Goal: Communication & Community: Share content

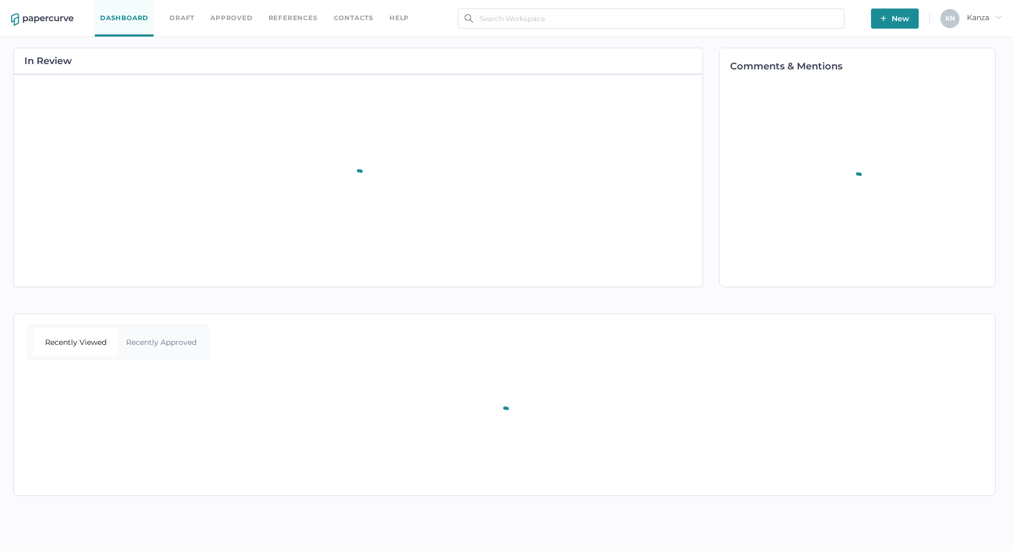
click at [891, 22] on span "New" at bounding box center [894, 18] width 29 height 20
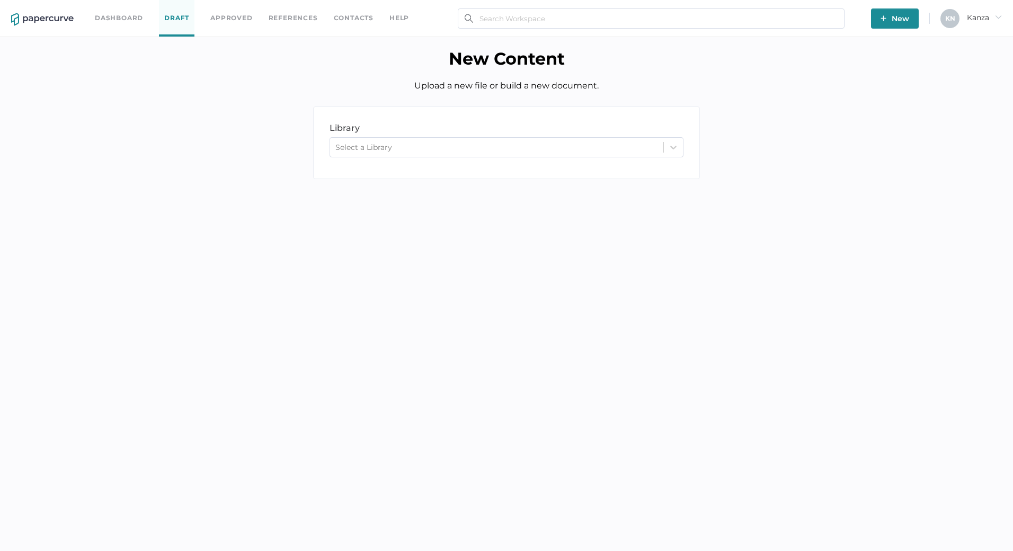
drag, startPoint x: 305, startPoint y: 296, endPoint x: 319, endPoint y: 271, distance: 28.3
click at [305, 296] on body "Dashboard Draft Approved References Contacts help New K N Kanza arrow_right New…" at bounding box center [506, 275] width 1013 height 551
click at [446, 149] on div "Select a Library" at bounding box center [496, 147] width 333 height 16
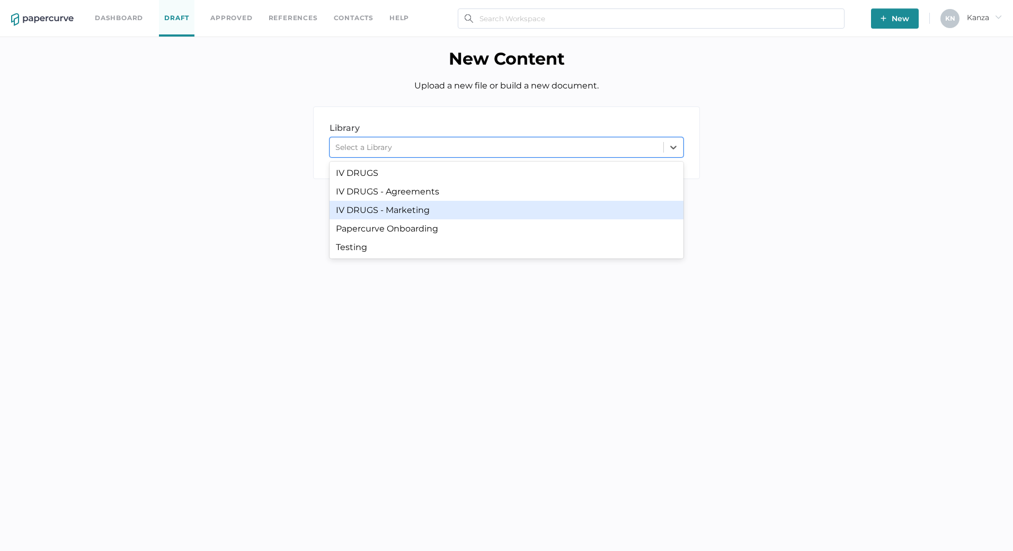
click at [443, 216] on div "IV DRUGS - Marketing" at bounding box center [507, 210] width 354 height 19
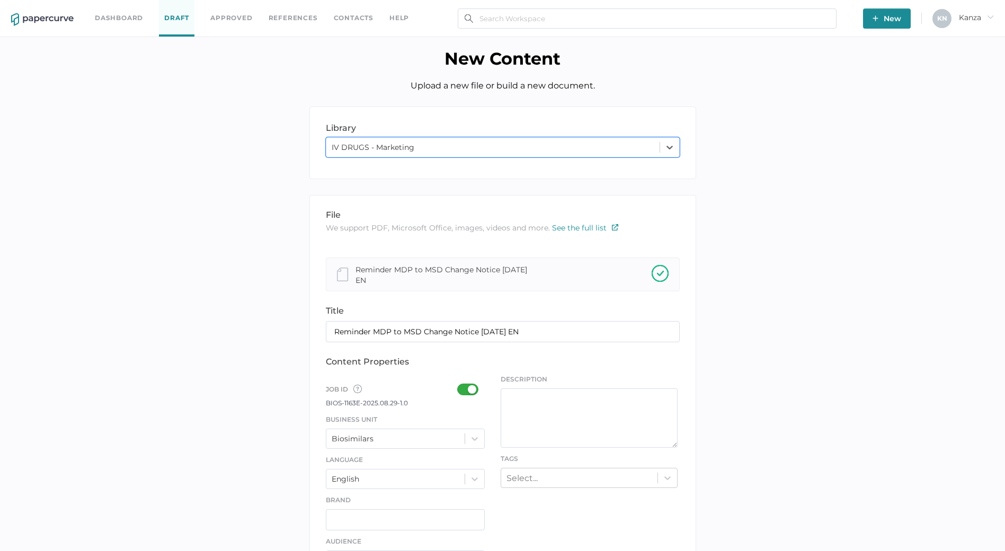
scroll to position [184, 0]
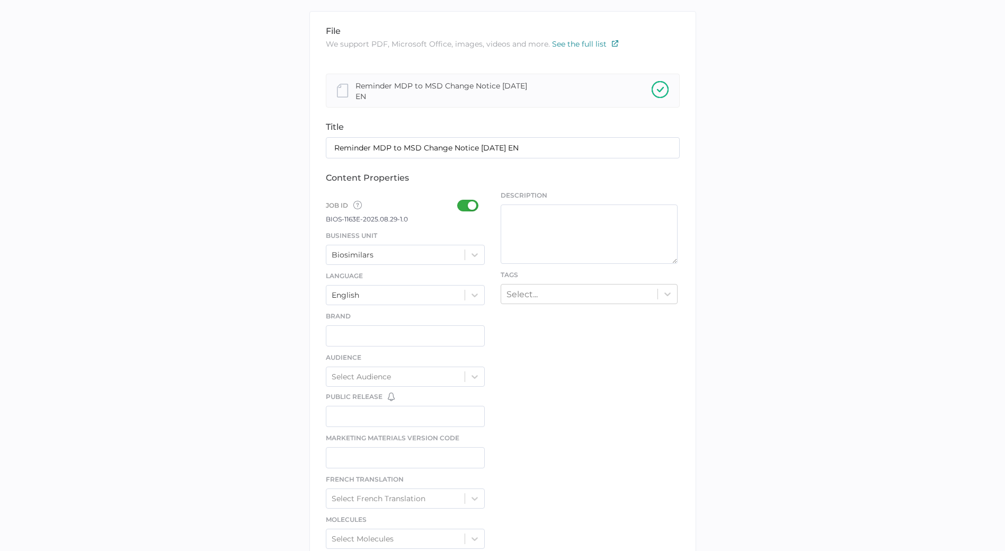
click at [464, 207] on div at bounding box center [471, 206] width 28 height 12
click at [459, 201] on input "checkbox" at bounding box center [459, 201] width 0 height 0
click at [544, 148] on input "Reminder MDP to MSD Change Notice 08.29.2025 EN" at bounding box center [503, 147] width 354 height 21
type input "Reminder MDP to MSD Change Notice 08.29.2025"
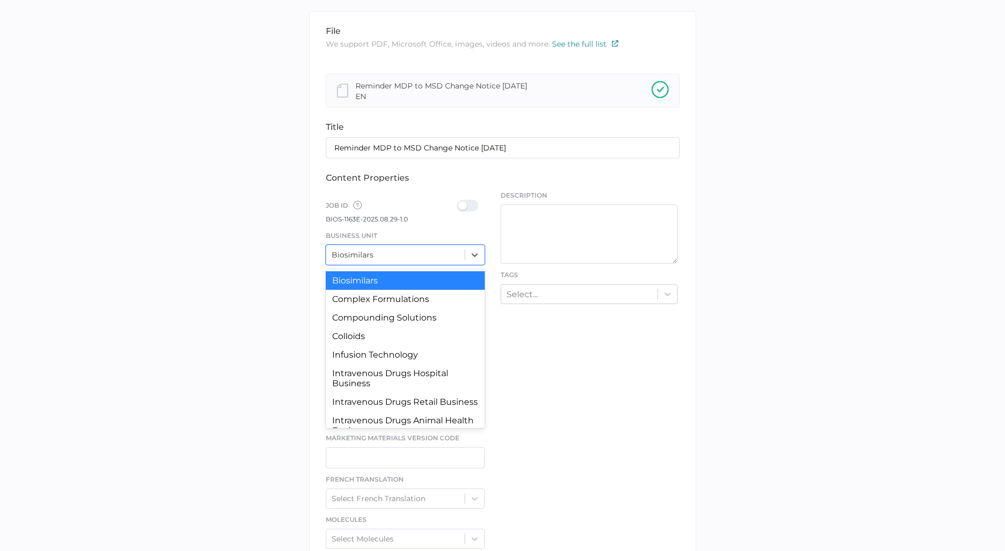
click at [467, 253] on div at bounding box center [474, 254] width 19 height 19
click at [401, 387] on div "Intravenous Drugs Hospital Business" at bounding box center [405, 378] width 159 height 29
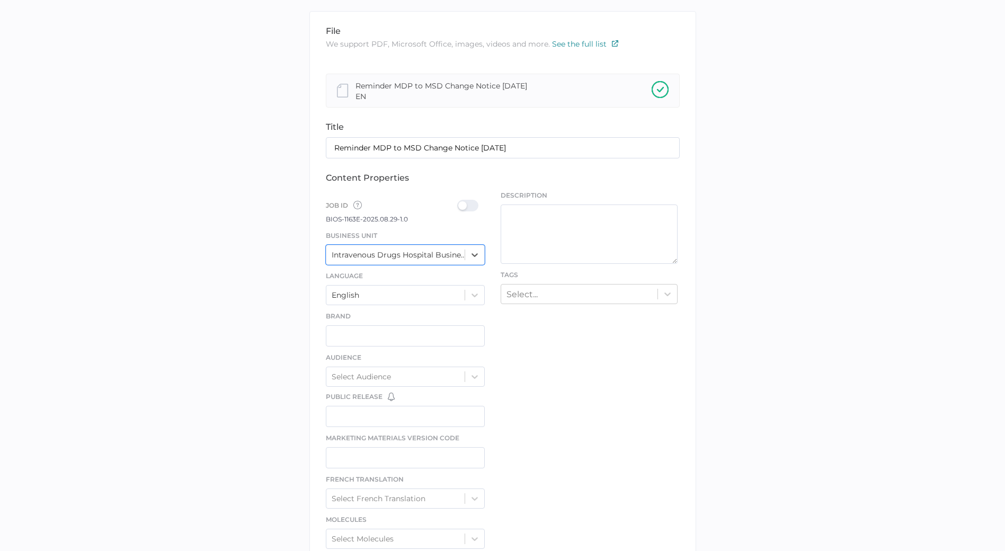
click at [470, 206] on div at bounding box center [471, 206] width 28 height 12
click at [459, 201] on input "checkbox" at bounding box center [459, 201] width 0 height 0
click at [576, 306] on div "file We support PDF, Microsoft Office, images, videos and more. See the full li…" at bounding box center [502, 372] width 387 height 722
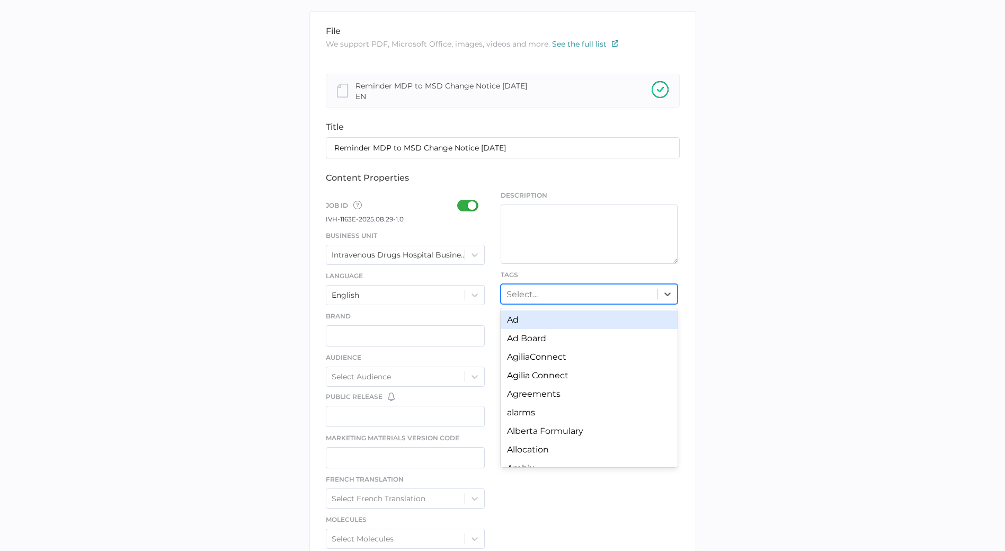
click at [581, 301] on div "Select..." at bounding box center [579, 294] width 156 height 16
type input "u"
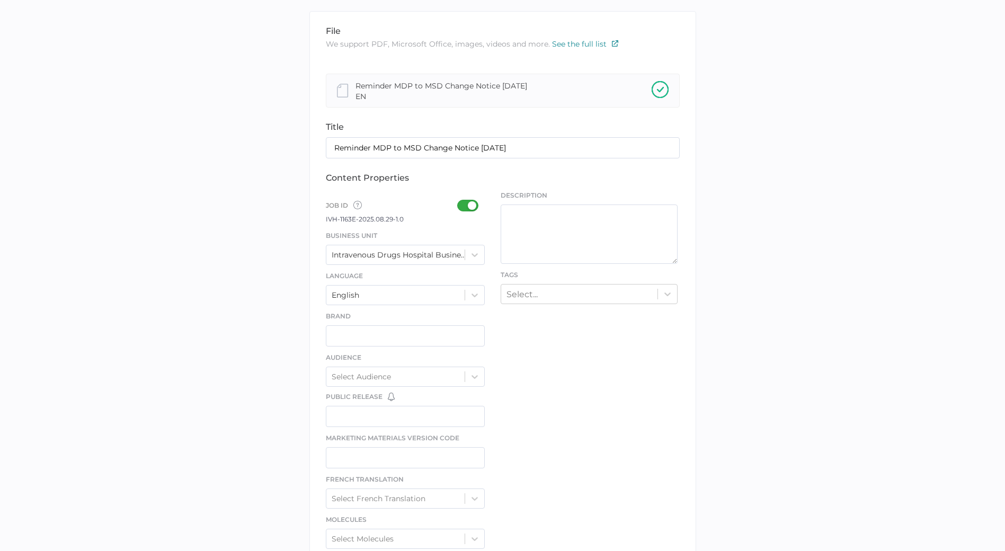
click at [863, 322] on div "library LIBRARY IV DRUGS - Marketing file We support PDF, Microsoft Office, ima…" at bounding box center [502, 373] width 989 height 900
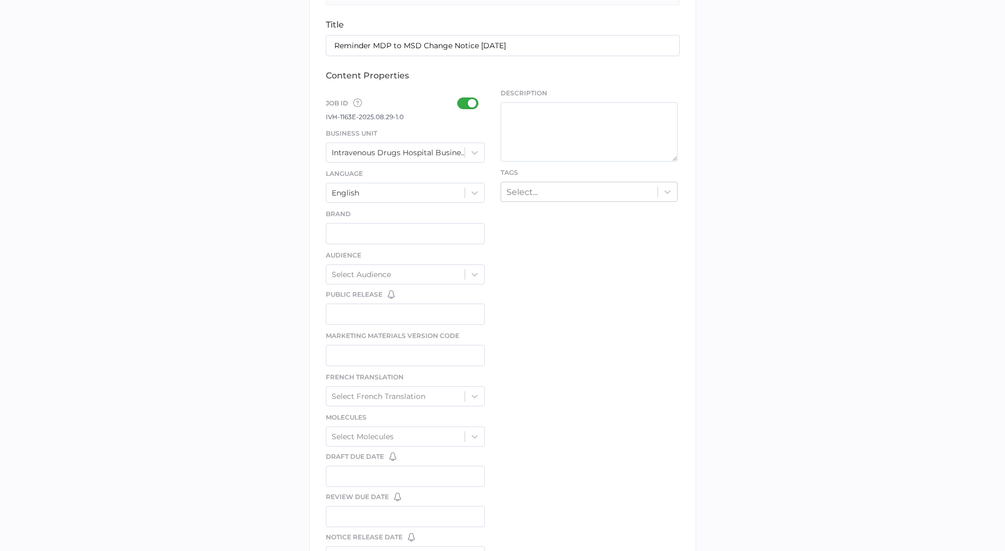
scroll to position [471, 0]
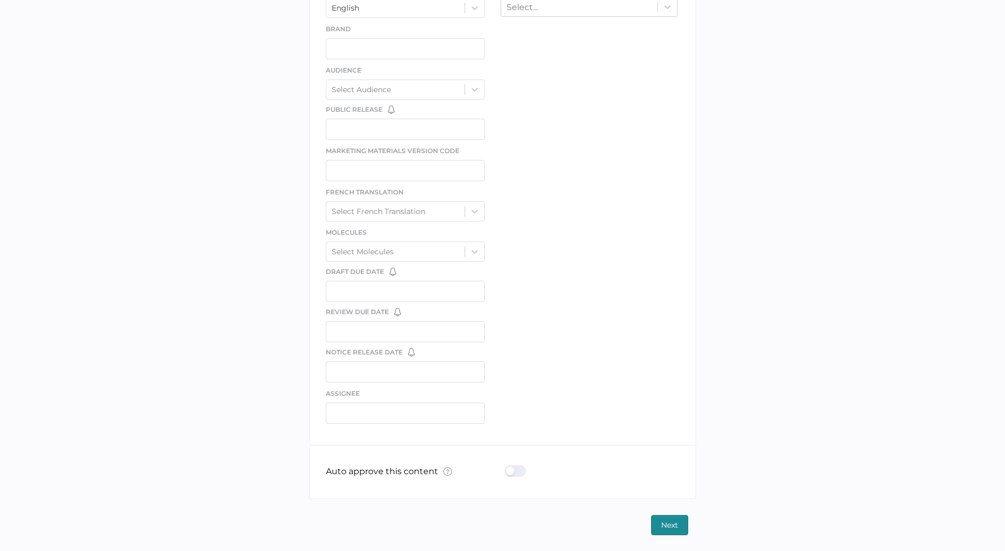
click at [518, 473] on div at bounding box center [519, 471] width 28 height 12
click at [507, 467] on input "checkbox" at bounding box center [507, 467] width 0 height 0
click at [681, 521] on button "Next" at bounding box center [669, 525] width 37 height 20
click at [673, 523] on span "Next" at bounding box center [669, 524] width 17 height 19
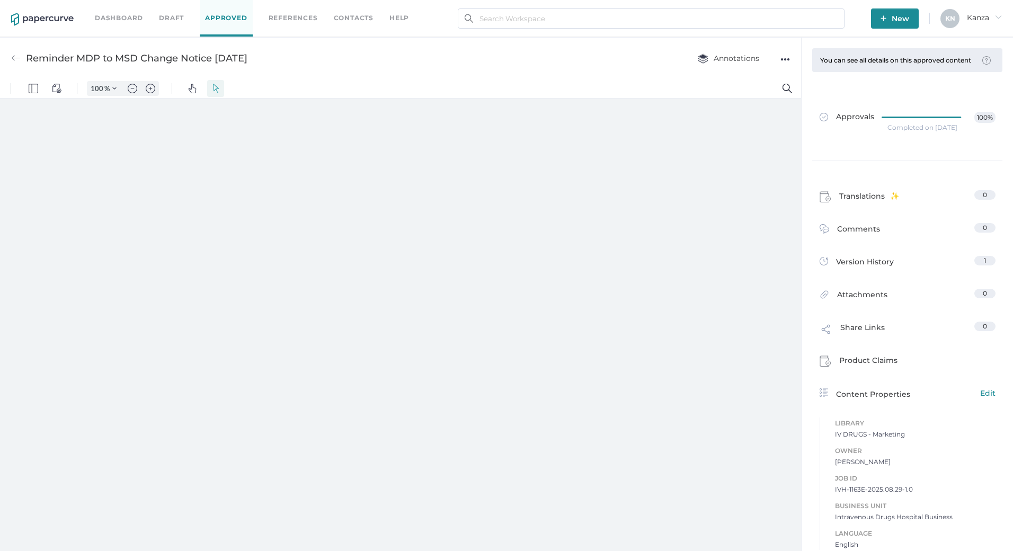
type input "107"
click at [337, 15] on link "Contacts" at bounding box center [354, 18] width 40 height 12
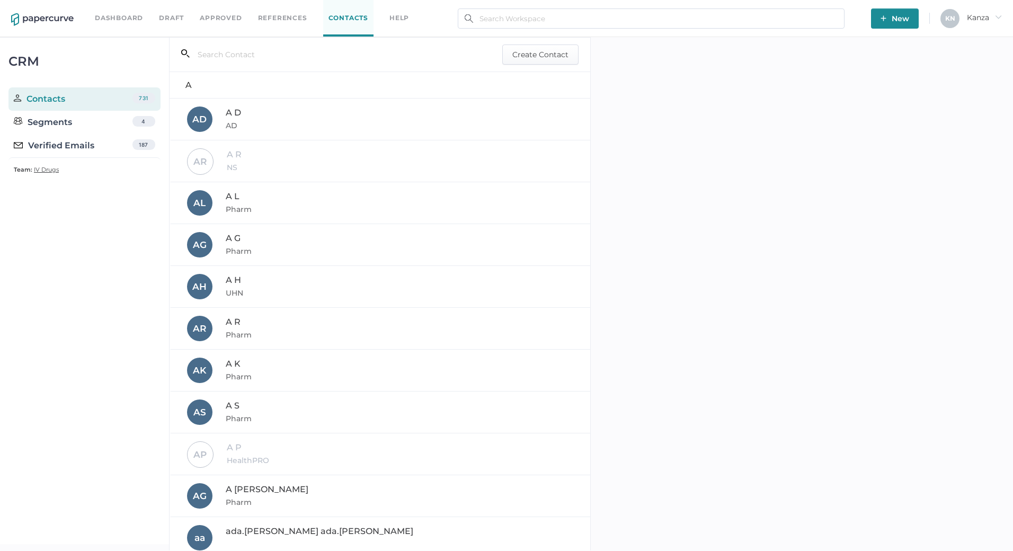
click at [48, 140] on div "Verified Emails" at bounding box center [54, 145] width 81 height 13
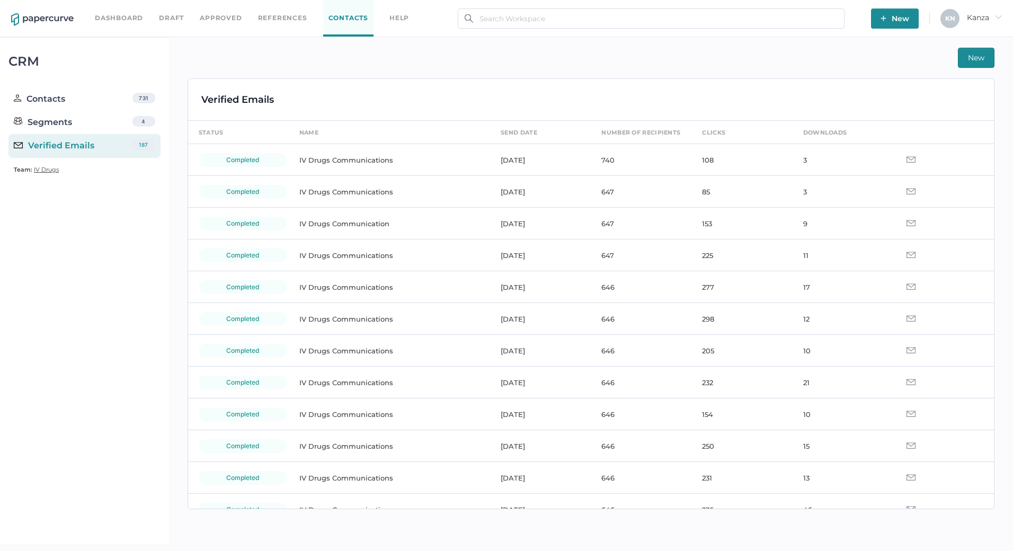
click at [429, 170] on td "IV Drugs Communications" at bounding box center [389, 160] width 201 height 32
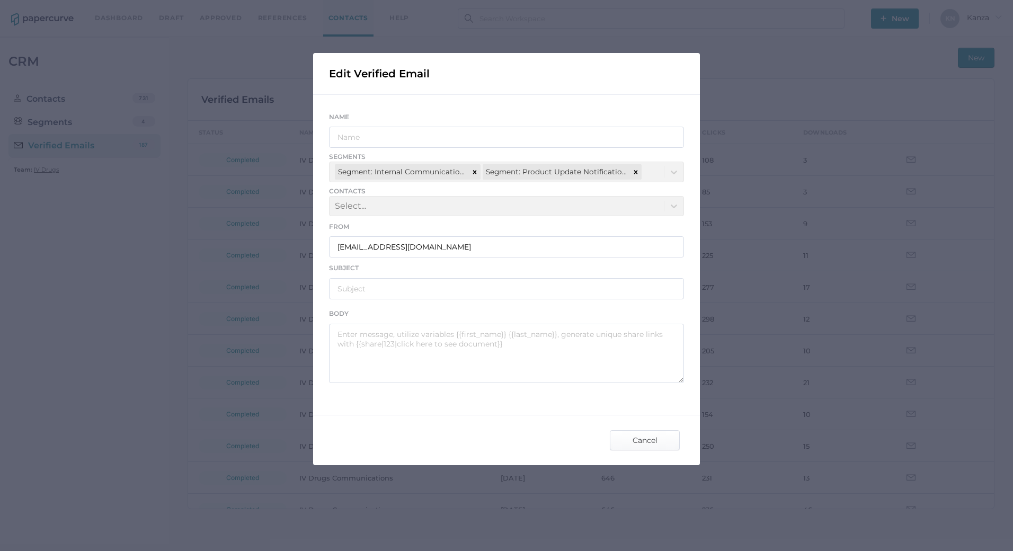
type input "IV Drugs Communications"
type input "[PERSON_NAME] Product Notifications - [DATE]"
type textarea "Good afternoon, Please see the links below for the most recent announcements fr…"
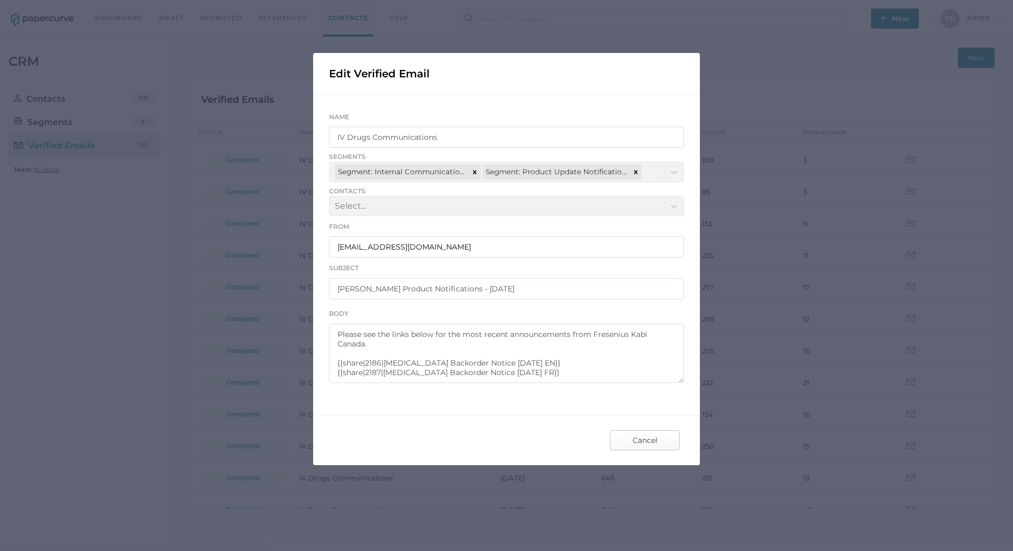
click at [633, 435] on span "Cancel" at bounding box center [645, 440] width 50 height 19
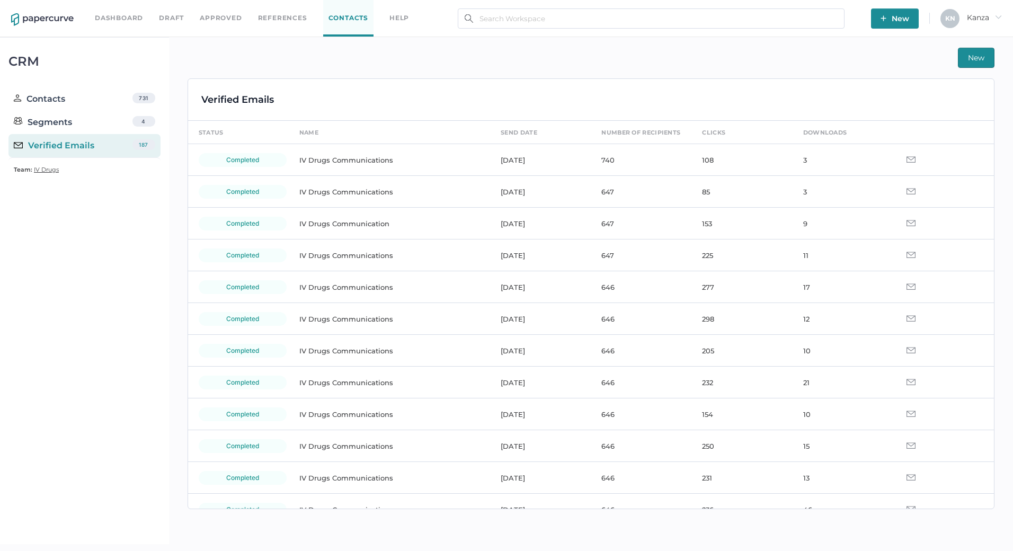
click at [974, 55] on span "New" at bounding box center [976, 57] width 16 height 19
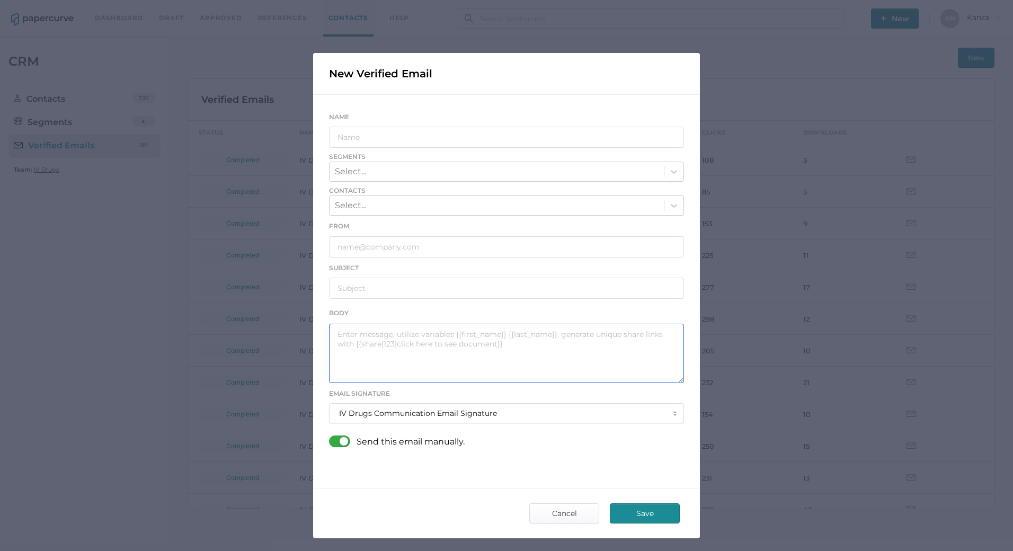
click at [405, 345] on textarea at bounding box center [506, 353] width 355 height 59
paste textarea "Good afternoon, Please see the links below for the most recent announcements fr…"
click at [404, 350] on textarea "Good afternoon, Please see the links below for the most recent announcements fr…" at bounding box center [506, 353] width 355 height 59
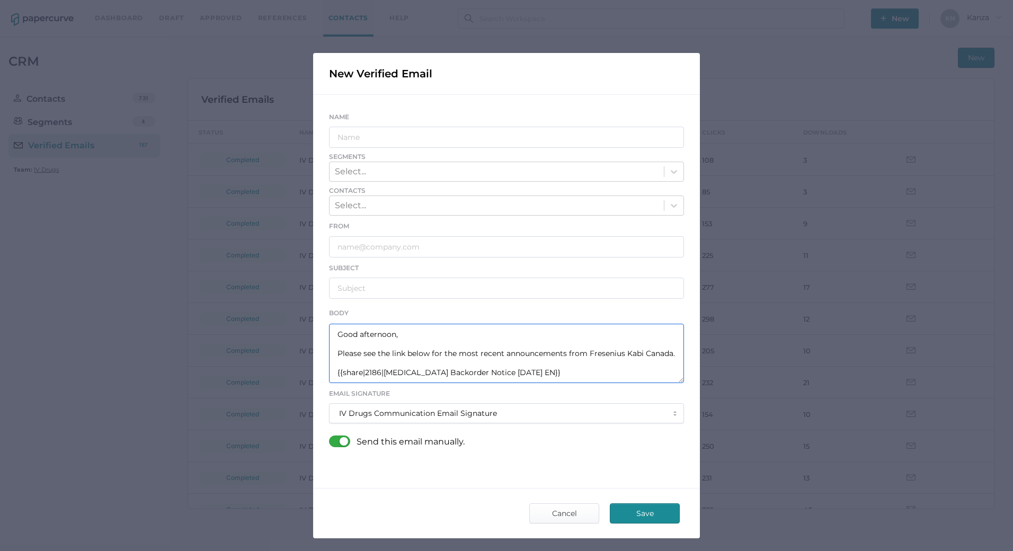
drag, startPoint x: 563, startPoint y: 352, endPoint x: 439, endPoint y: 350, distance: 124.5
click at [439, 350] on textarea "Good afternoon, Please see the link below for the most recent announcements fro…" at bounding box center [506, 353] width 355 height 59
click at [509, 373] on textarea "Good afternoon, Please see the link below for an important reminder from [PERSO…" at bounding box center [506, 353] width 355 height 59
click at [541, 374] on textarea "Good afternoon, Please see the link below for an important reminder from [PERSO…" at bounding box center [506, 353] width 355 height 59
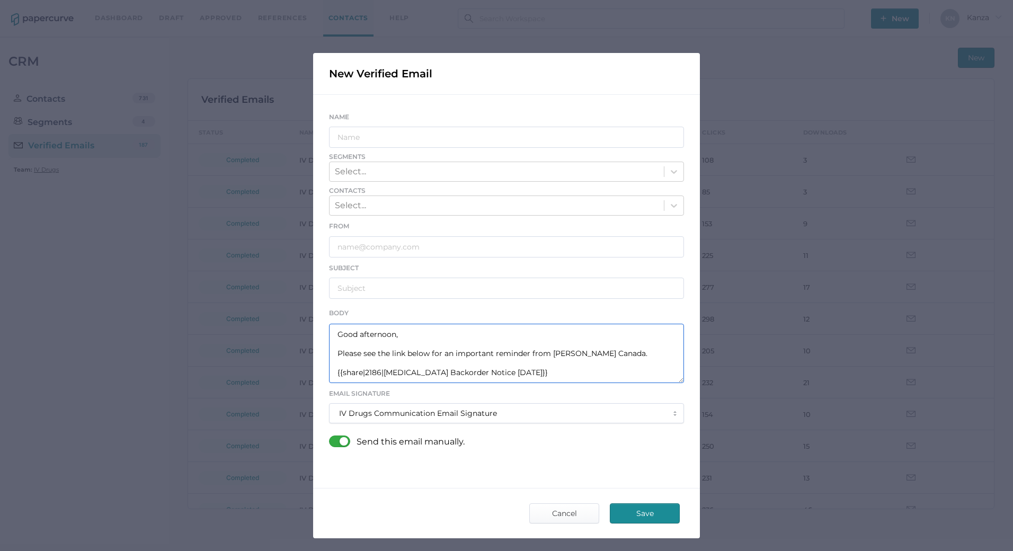
drag, startPoint x: 488, startPoint y: 375, endPoint x: 378, endPoint y: 375, distance: 110.2
click at [378, 375] on textarea "Good afternoon, Please see the link below for an important reminder from [PERSO…" at bounding box center [506, 353] width 355 height 59
click at [376, 371] on textarea "Good afternoon, Please see the link below for an important reminder from [PERSO…" at bounding box center [506, 353] width 355 height 59
type textarea "Good afternoon, Please see the link below for an important reminder from [PERSO…"
click at [433, 140] on input "text" at bounding box center [506, 137] width 355 height 21
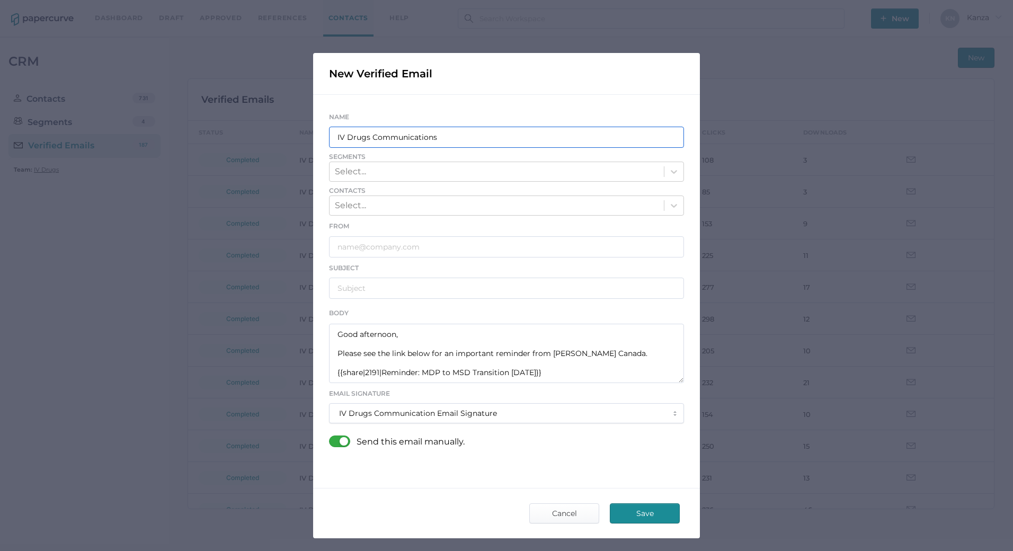
type input "IV Drugs Communications"
click at [649, 166] on div "Select..." at bounding box center [497, 172] width 334 height 18
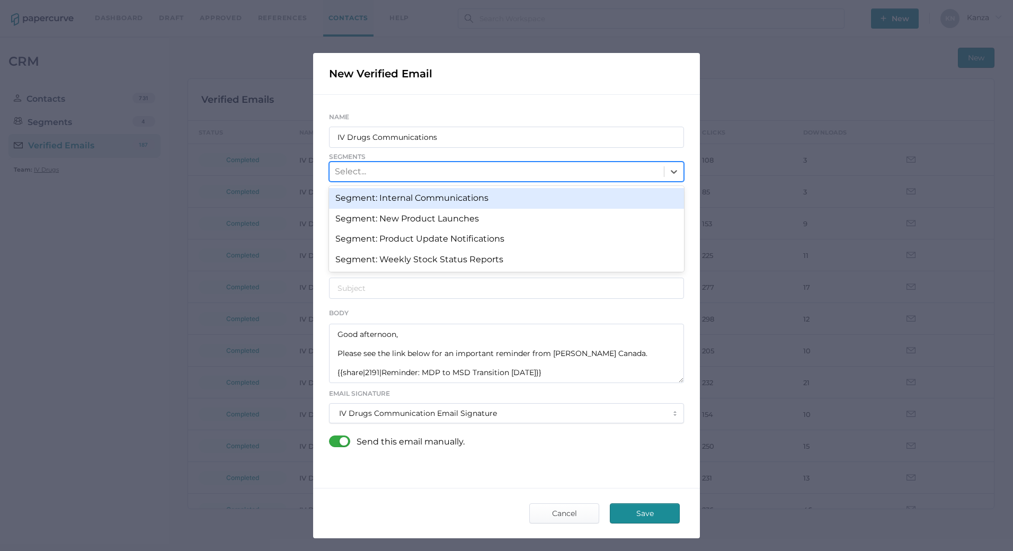
click at [558, 199] on div "Segment: Internal Communications" at bounding box center [506, 198] width 355 height 20
click at [669, 167] on icon at bounding box center [674, 172] width 11 height 11
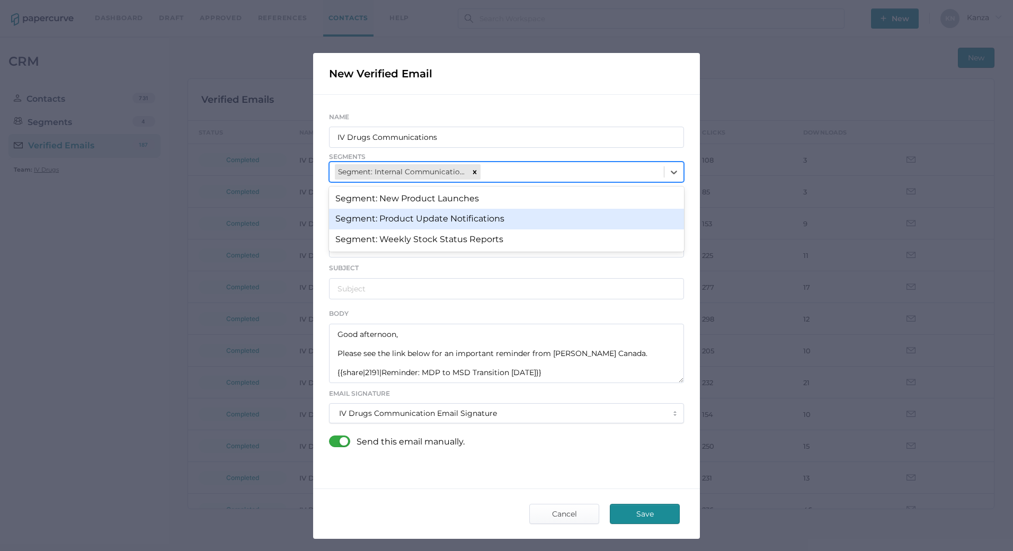
click at [522, 225] on div "Segment: Product Update Notifications" at bounding box center [506, 219] width 355 height 20
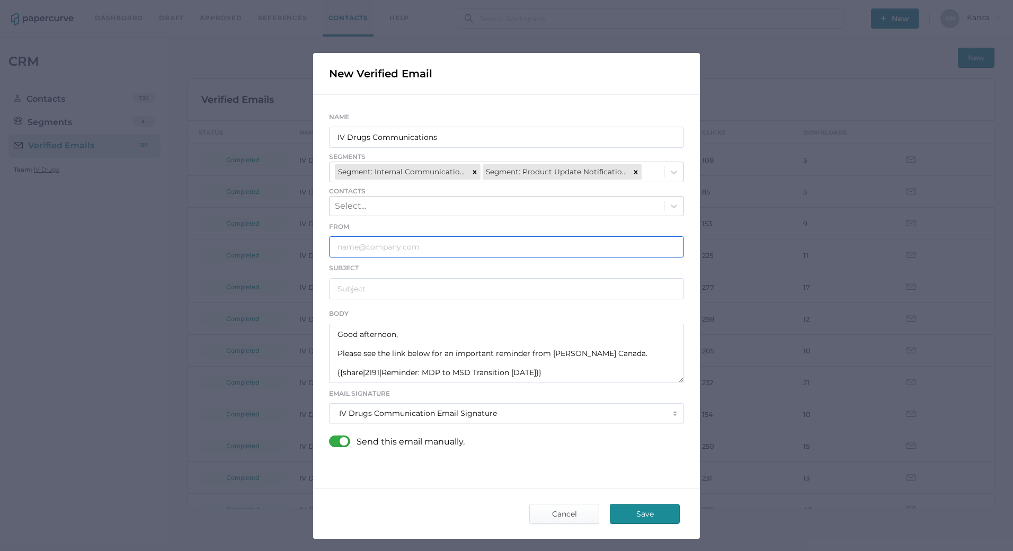
click at [422, 248] on input "text" at bounding box center [506, 246] width 355 height 21
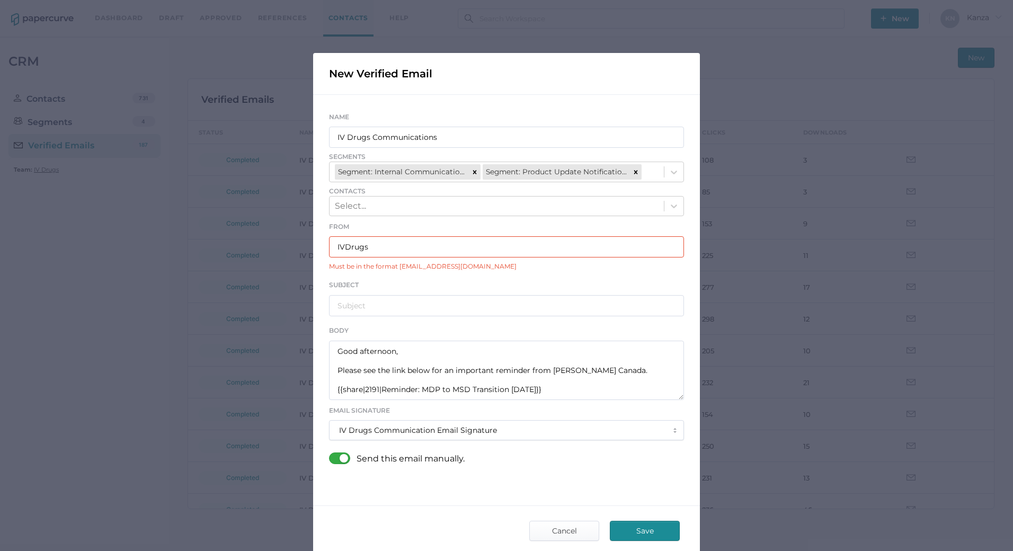
type input "[EMAIL_ADDRESS][DOMAIN_NAME]"
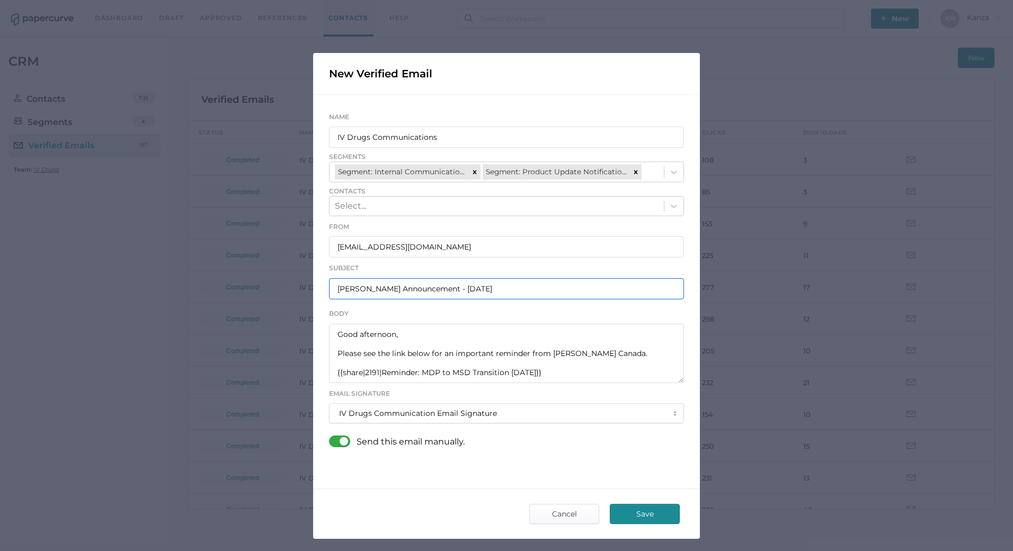
type input "[PERSON_NAME] Announcement - [DATE]"
click at [341, 442] on div at bounding box center [343, 441] width 28 height 12
click at [331, 437] on input "checkbox" at bounding box center [331, 437] width 0 height 0
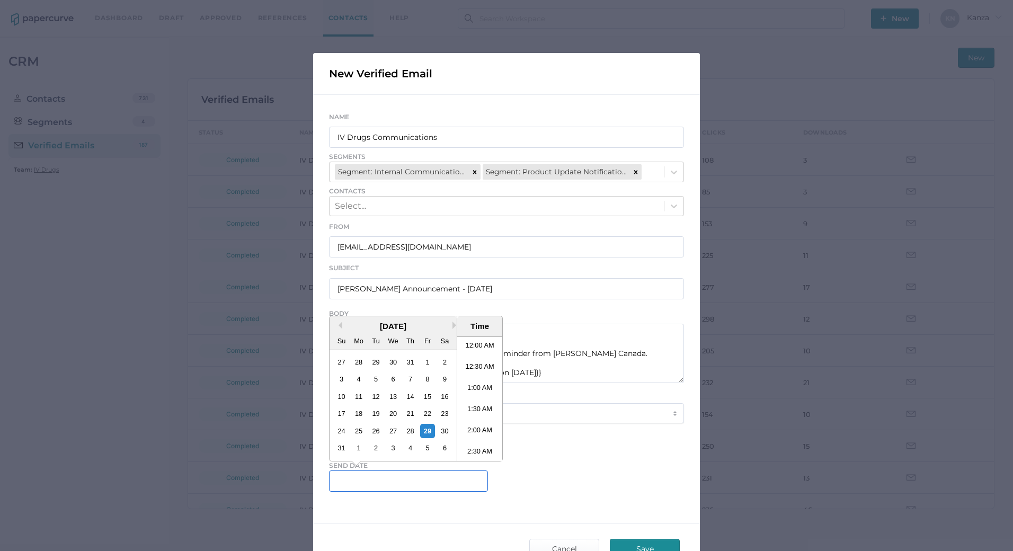
click at [383, 474] on input "text" at bounding box center [408, 480] width 159 height 21
click at [470, 394] on li "9:30 AM" at bounding box center [479, 398] width 45 height 21
type input "[DATE] 9:30 AM"
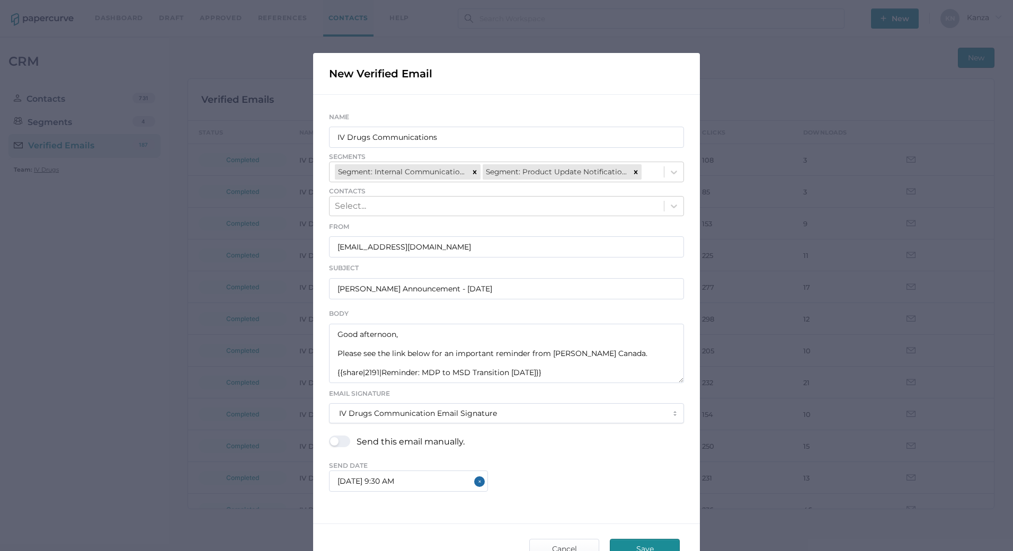
click at [453, 514] on div "New Verified Email Name IV Drugs Communications Segments Segment: Internal Comm…" at bounding box center [506, 313] width 387 height 521
click at [628, 542] on span "Save" at bounding box center [645, 548] width 50 height 19
